Goal: Transaction & Acquisition: Purchase product/service

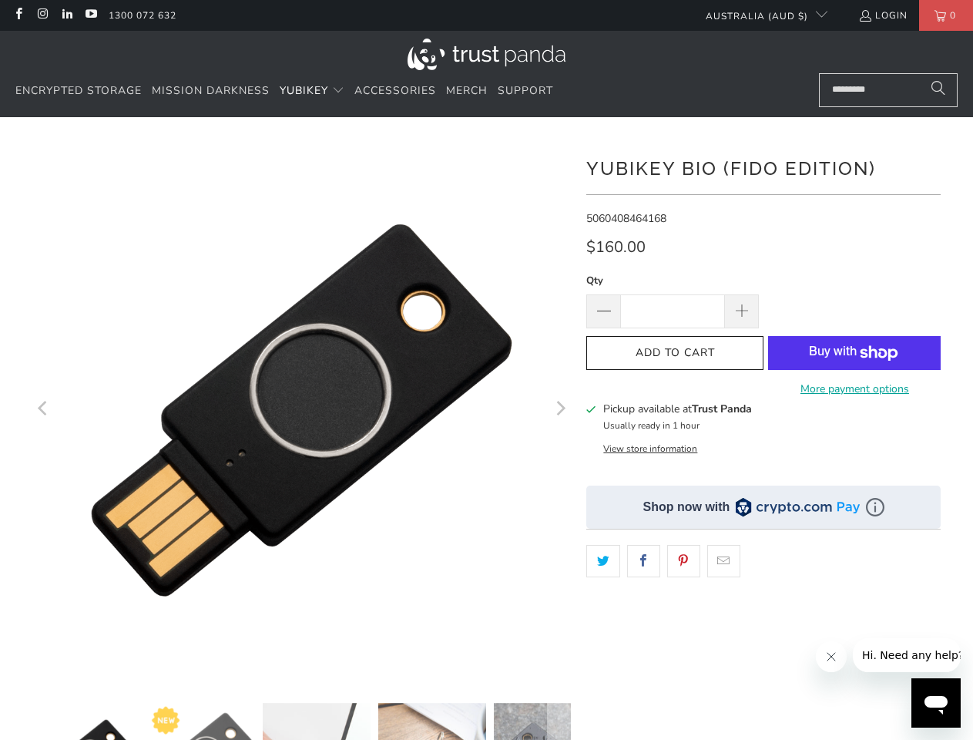
click at [313, 91] on span "YubiKey" at bounding box center [304, 90] width 49 height 15
click at [44, 410] on icon "Previous" at bounding box center [43, 409] width 15 height 324
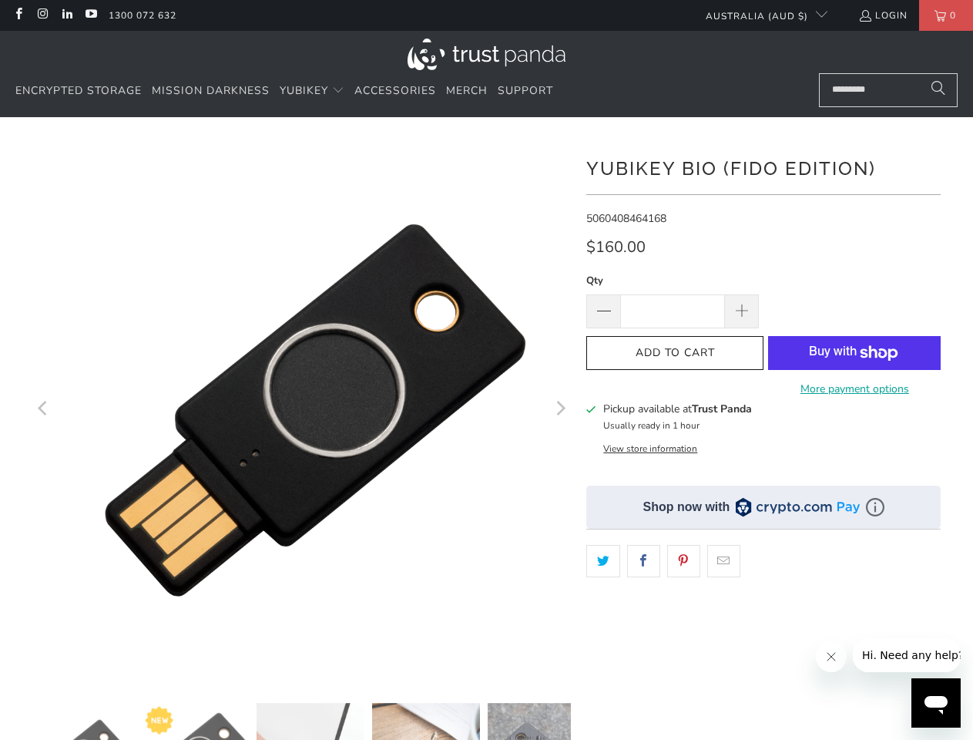
click at [559, 410] on icon "Next" at bounding box center [559, 409] width 15 height 324
